Goal: Task Accomplishment & Management: Use online tool/utility

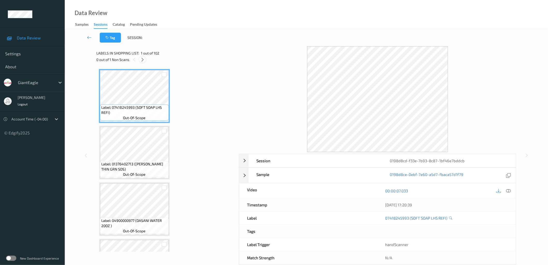
click at [144, 60] on icon at bounding box center [142, 59] width 4 height 5
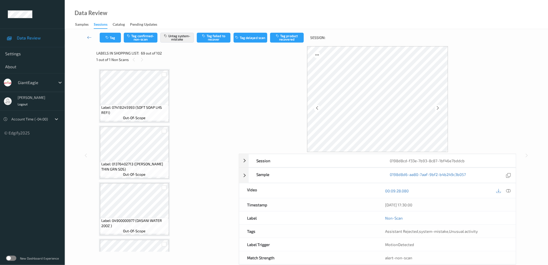
scroll to position [3765, 0]
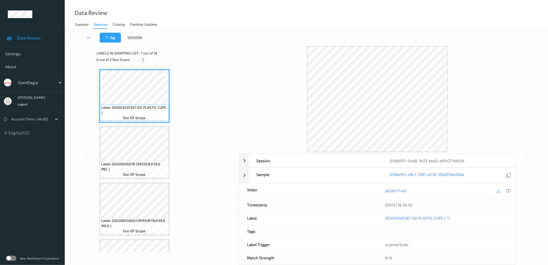
click at [146, 60] on div at bounding box center [143, 59] width 6 height 6
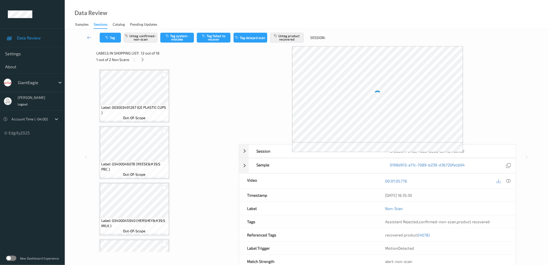
scroll to position [564, 0]
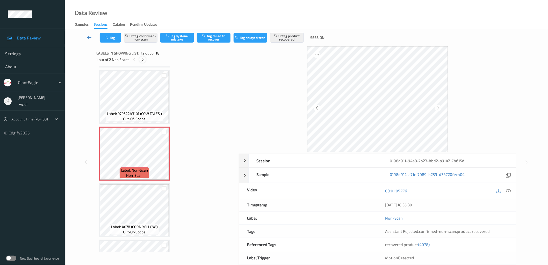
click at [143, 61] on icon at bounding box center [142, 59] width 4 height 5
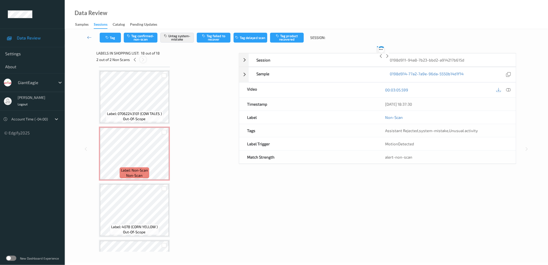
scroll to position [828, 0]
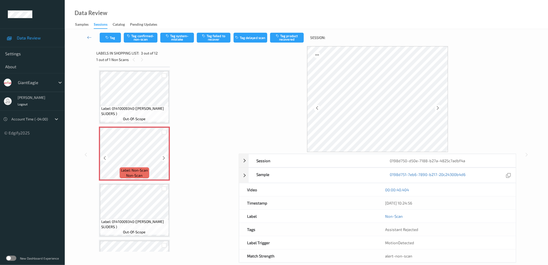
scroll to position [38, 0]
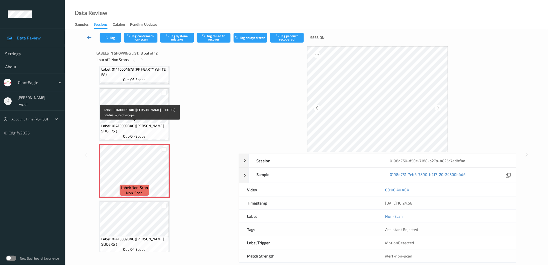
click at [143, 135] on span "out-of-scope" at bounding box center [134, 135] width 23 height 5
click at [142, 40] on button "Tag confirmed-non-scan" at bounding box center [141, 38] width 34 height 10
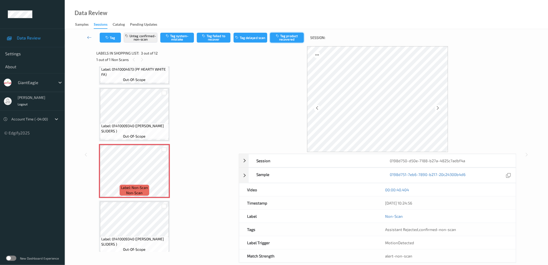
click at [291, 38] on button "Tag product recovered" at bounding box center [287, 38] width 34 height 10
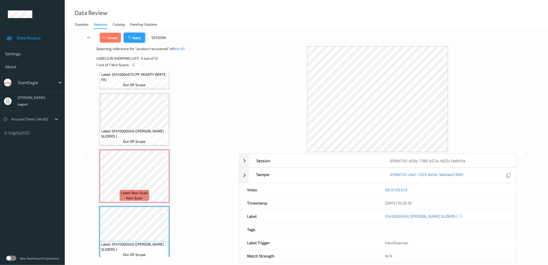
click at [133, 34] on button "Apply" at bounding box center [134, 38] width 21 height 10
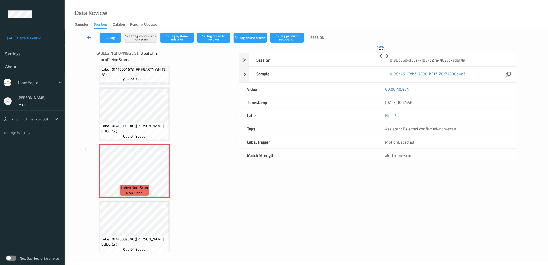
scroll to position [59, 0]
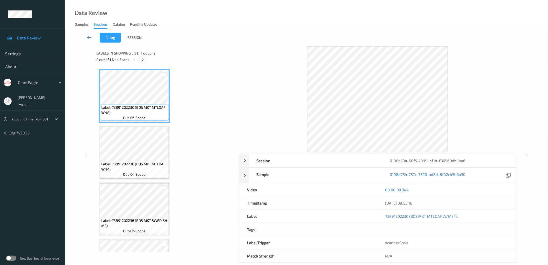
click at [141, 58] on icon at bounding box center [142, 59] width 4 height 5
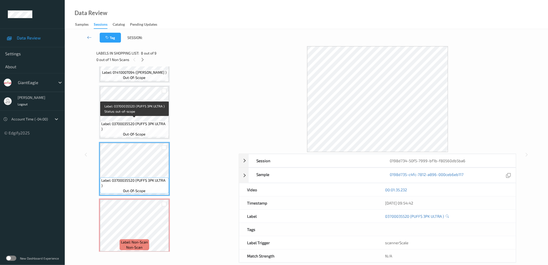
click at [141, 121] on span "Label: 03700035520 (PUFFS 3PK ULTRA )" at bounding box center [134, 126] width 66 height 10
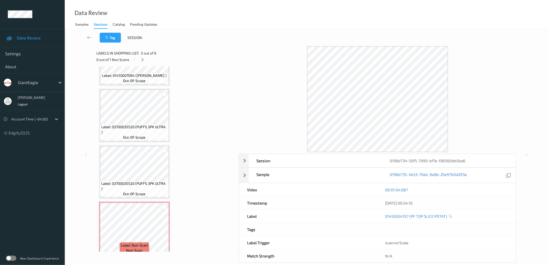
scroll to position [323, 0]
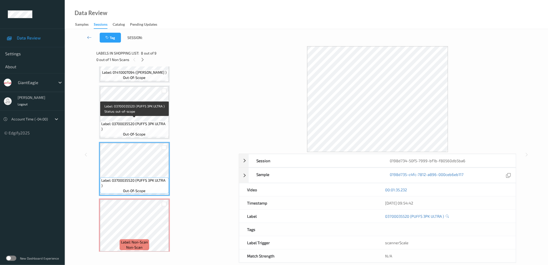
click at [147, 121] on span "Label: 03700035520 (PUFFS 3PK ULTRA )" at bounding box center [134, 126] width 66 height 10
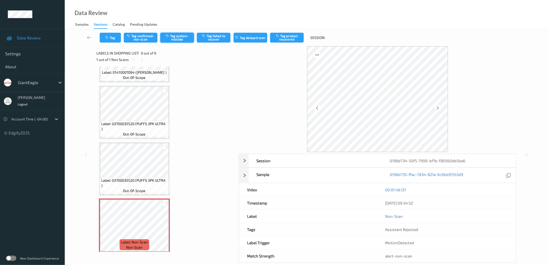
click at [180, 37] on button "Tag system-mistake" at bounding box center [177, 38] width 34 height 10
